Goal: Information Seeking & Learning: Get advice/opinions

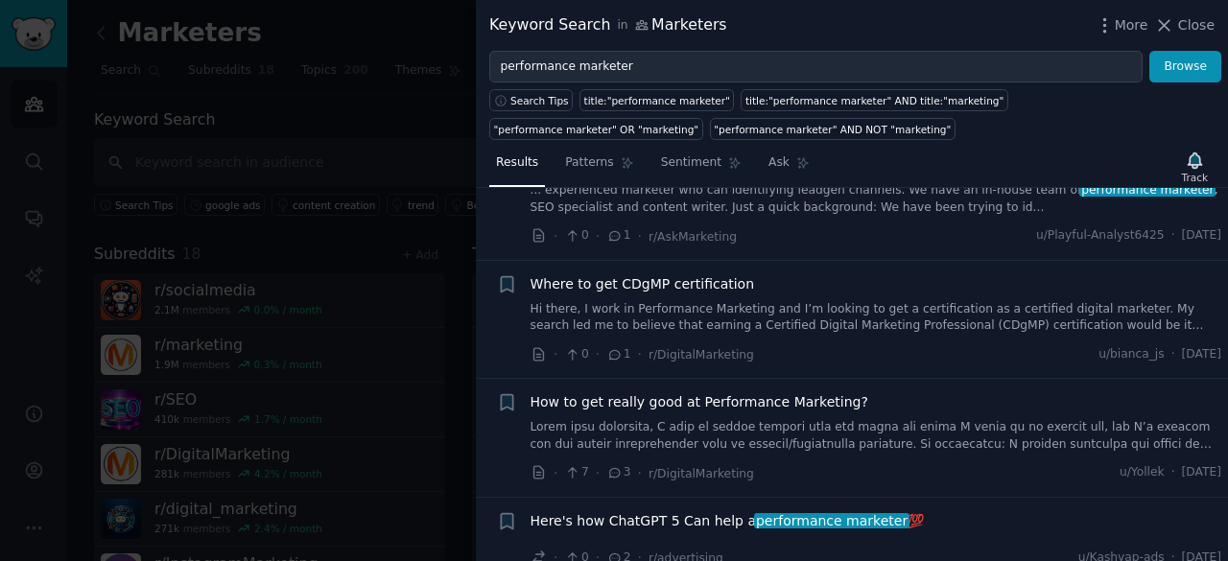
scroll to position [1346, 0]
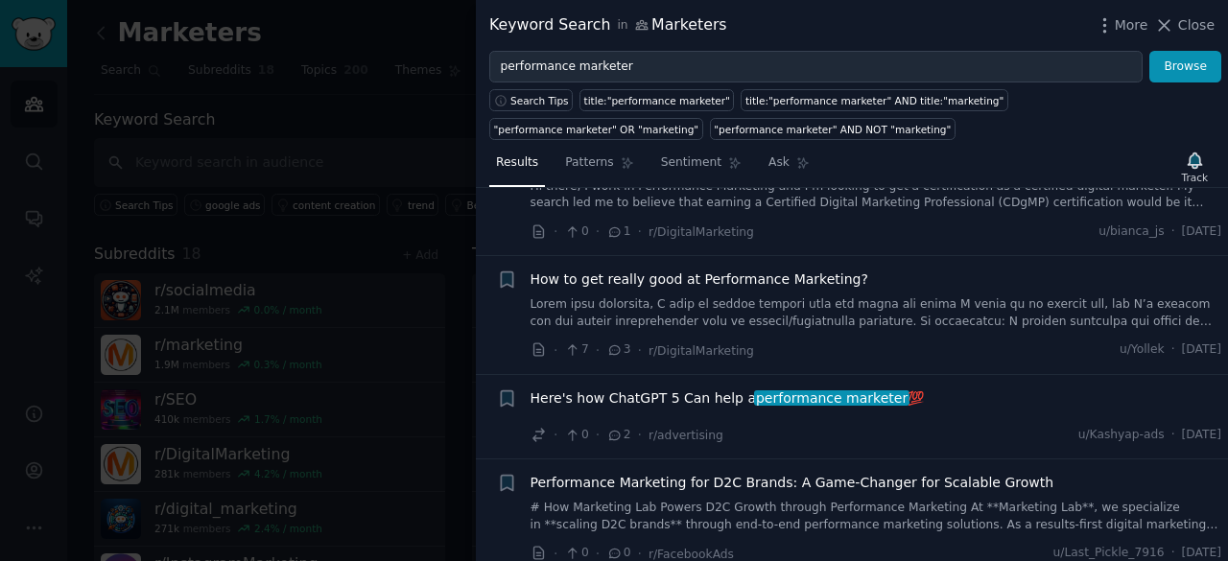
click at [305, 191] on div at bounding box center [614, 280] width 1228 height 561
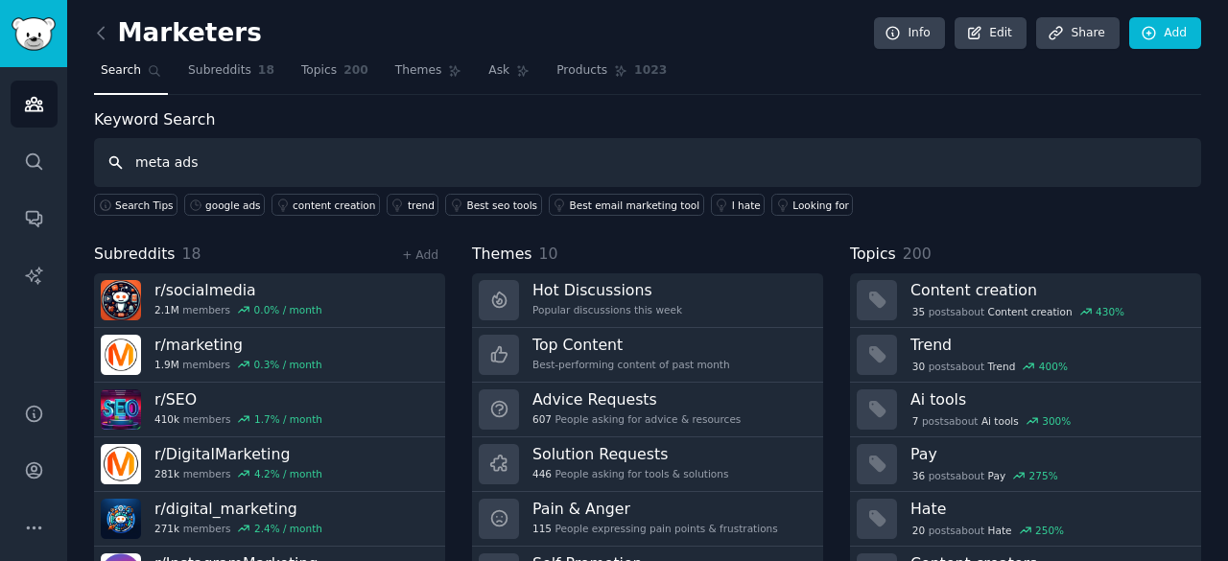
type input "meta ads"
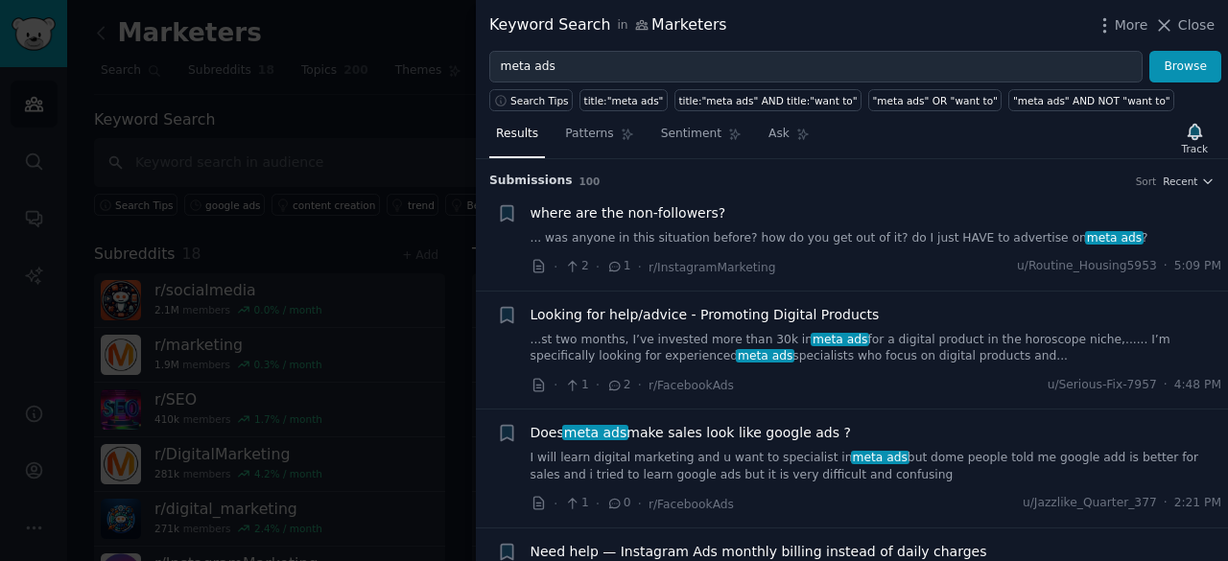
click at [891, 316] on div "Looking for help/advice - Promoting Digital Products" at bounding box center [875, 315] width 691 height 20
click at [957, 335] on link "...st two months, I’ve invested more than 30k in meta ads for a digital product…" at bounding box center [875, 349] width 691 height 34
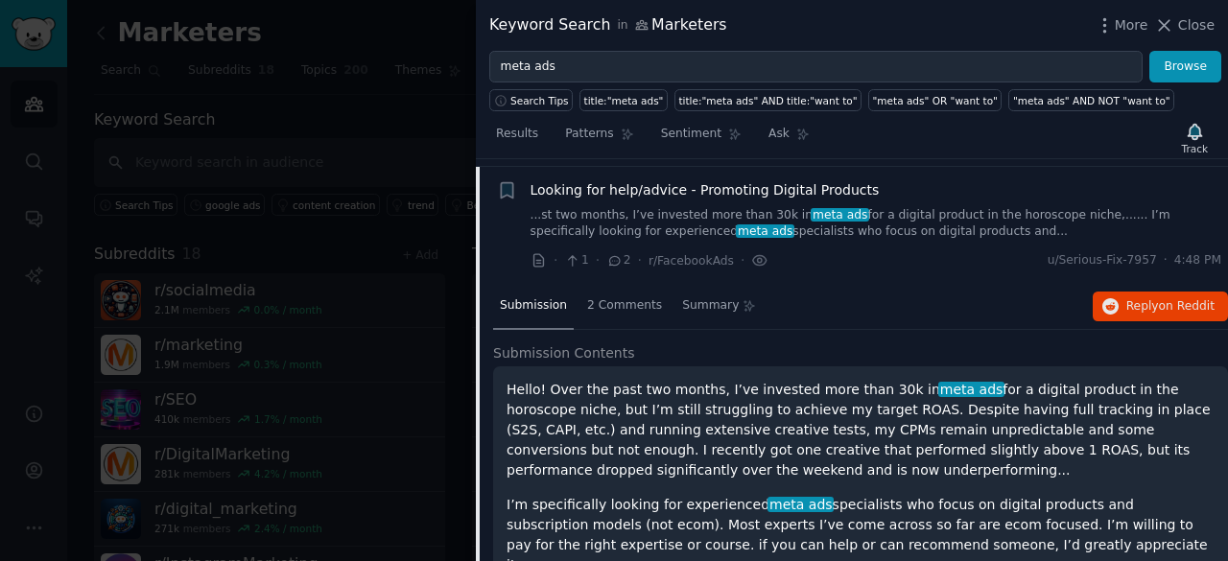
scroll to position [131, 0]
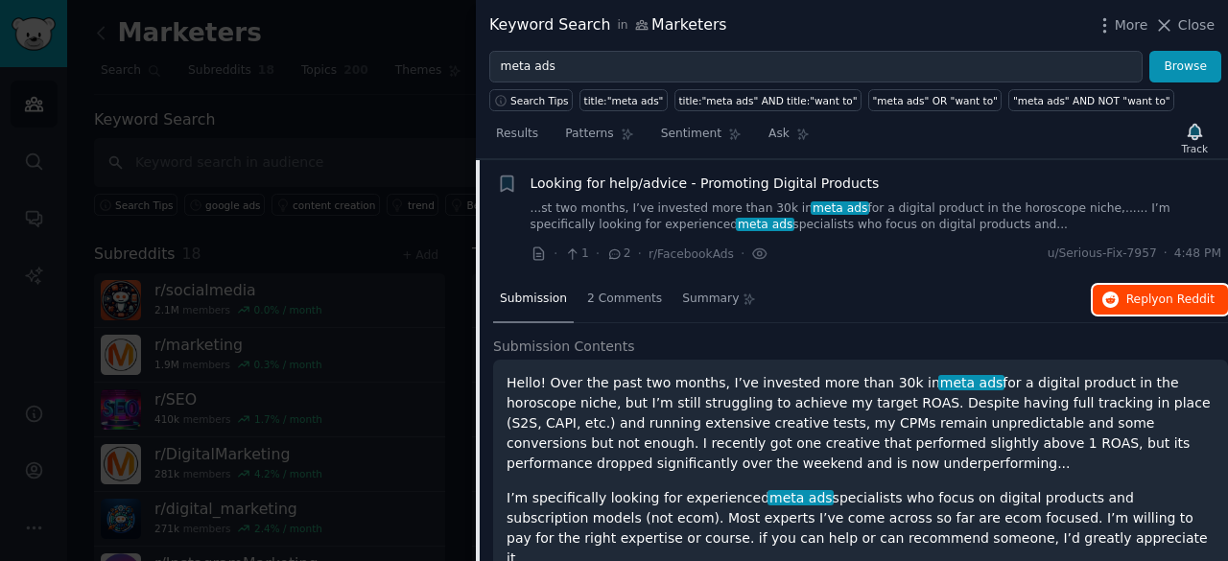
click at [1151, 294] on span "Reply on Reddit" at bounding box center [1170, 300] width 88 height 17
